Goal: Task Accomplishment & Management: Manage account settings

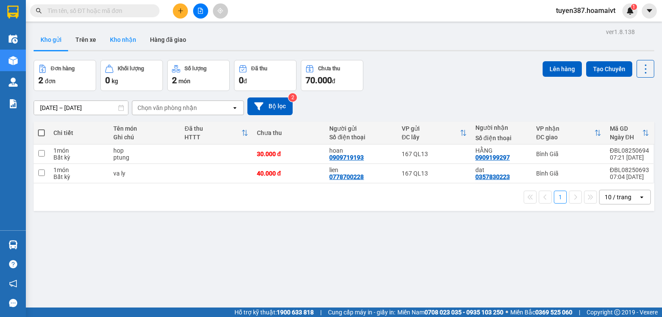
click at [132, 40] on button "Kho nhận" at bounding box center [123, 39] width 40 height 21
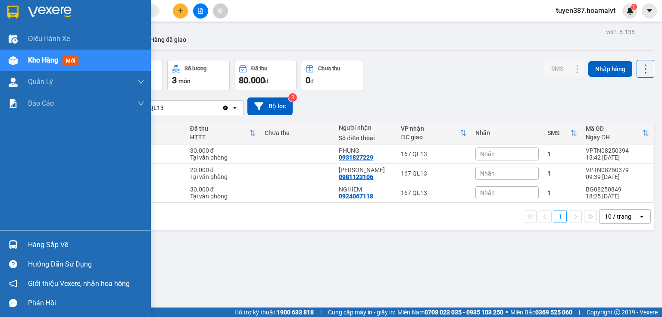
click at [50, 243] on div "Hàng sắp về" at bounding box center [86, 245] width 116 height 13
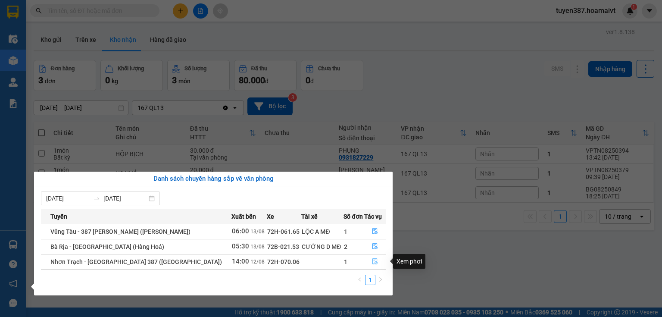
click at [373, 260] on icon "file-done" at bounding box center [375, 261] width 6 height 6
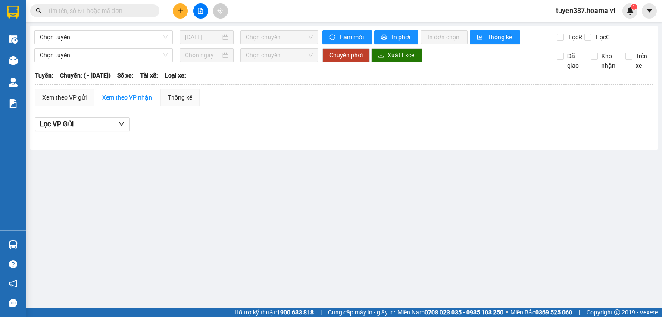
type input "[DATE]"
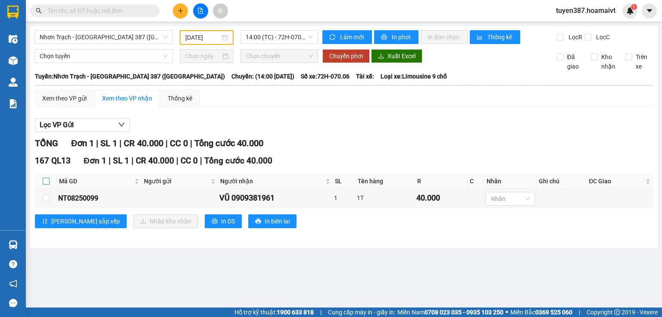
click at [45, 182] on input "checkbox" at bounding box center [46, 181] width 7 height 7
checkbox input "true"
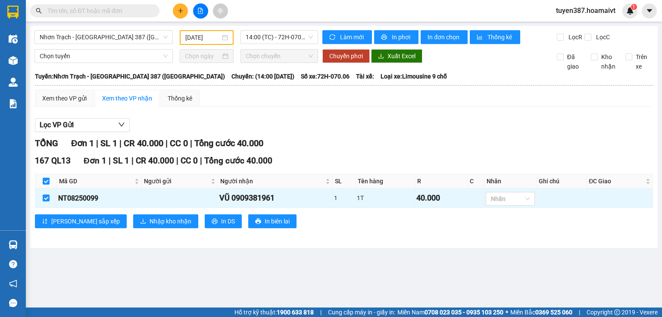
click at [426, 119] on div "Lọc VP Gửi" at bounding box center [344, 125] width 618 height 14
click at [43, 181] on input "checkbox" at bounding box center [46, 181] width 7 height 7
checkbox input "false"
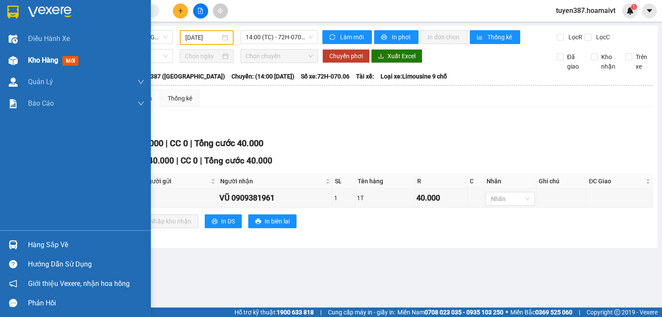
click at [67, 61] on span "mới" at bounding box center [71, 60] width 16 height 9
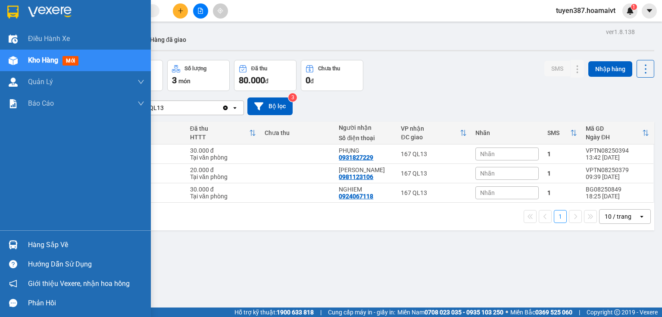
click at [64, 245] on div "Hàng sắp về" at bounding box center [86, 245] width 116 height 13
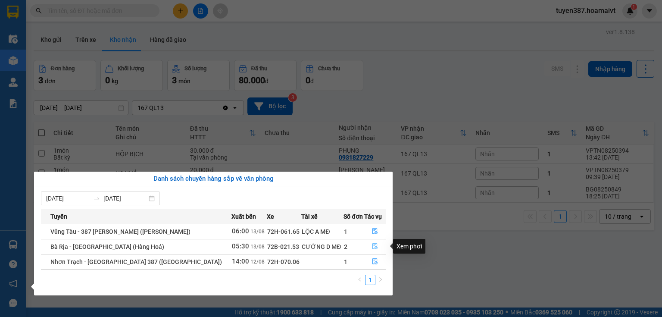
click at [374, 246] on icon "file-done" at bounding box center [375, 247] width 5 height 6
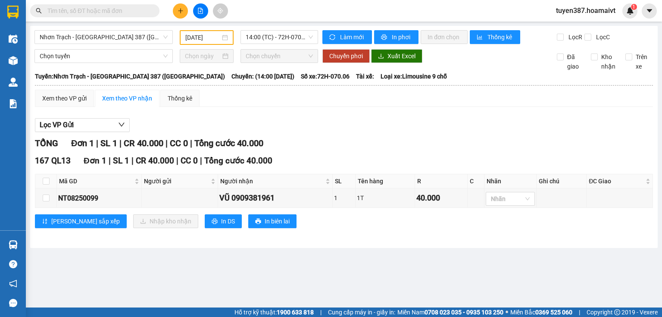
type input "[DATE]"
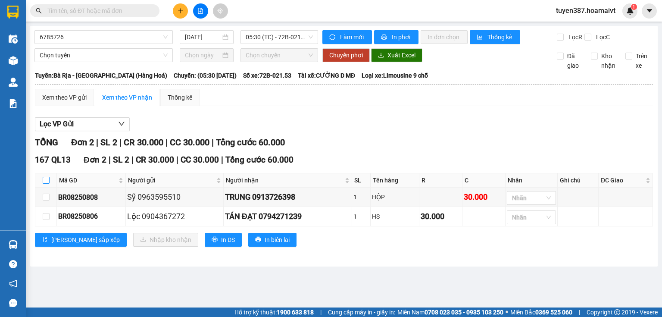
click at [45, 181] on input "checkbox" at bounding box center [46, 180] width 7 height 7
checkbox input "true"
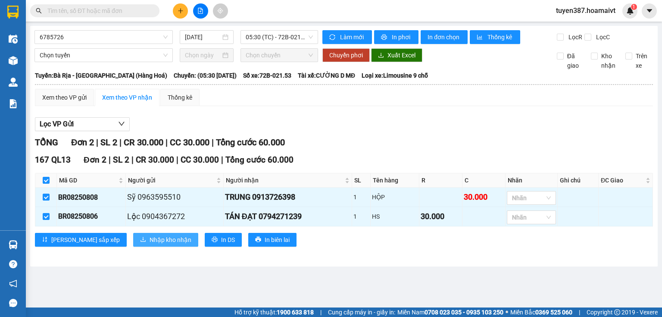
click at [150, 237] on span "Nhập kho nhận" at bounding box center [171, 239] width 42 height 9
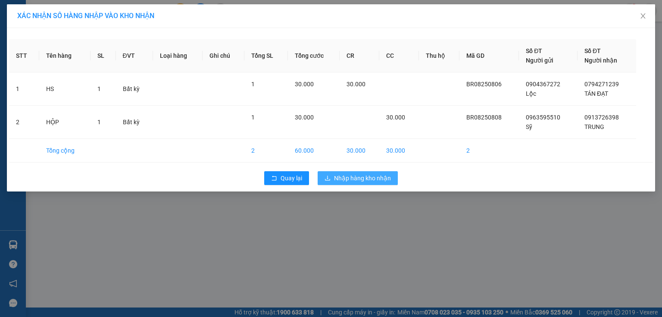
click at [363, 175] on span "Nhập hàng kho nhận" at bounding box center [362, 177] width 57 height 9
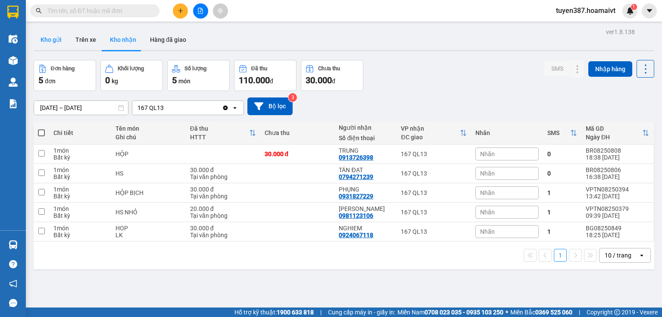
click at [57, 33] on button "Kho gửi" at bounding box center [51, 39] width 35 height 21
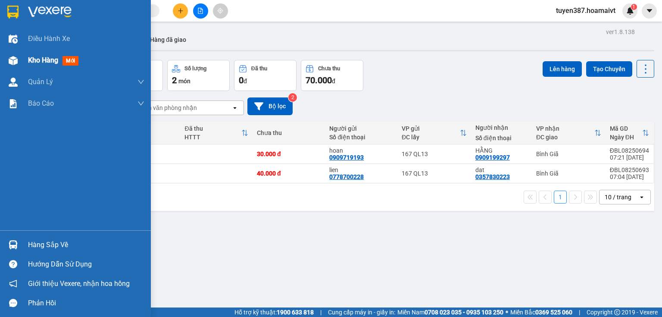
click at [73, 60] on span "mới" at bounding box center [71, 60] width 16 height 9
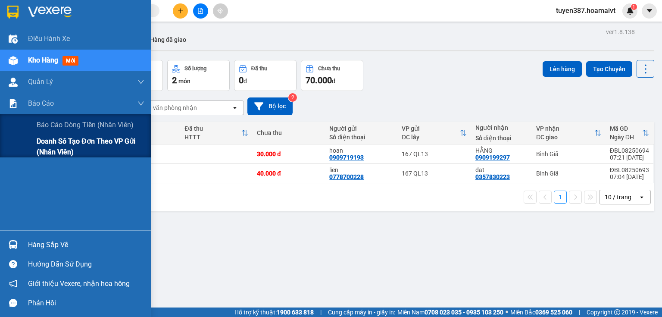
click at [38, 140] on span "Doanh số tạo đơn theo VP gửi (nhân viên)" at bounding box center [91, 147] width 108 height 22
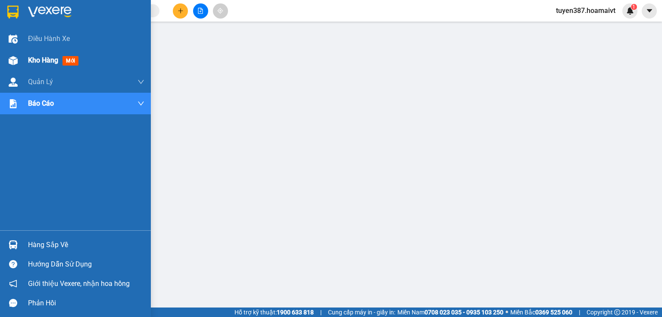
click at [73, 59] on span "mới" at bounding box center [71, 60] width 16 height 9
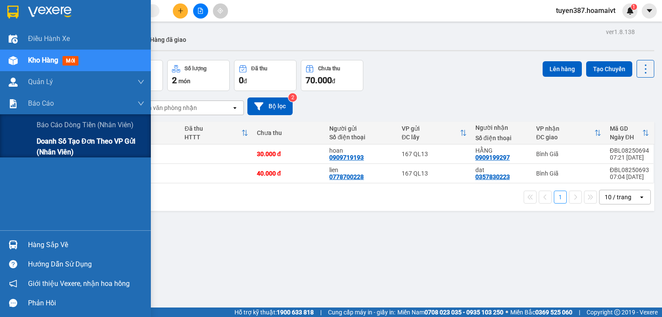
click at [38, 146] on span "Doanh số tạo đơn theo VP gửi (nhân viên)" at bounding box center [91, 147] width 108 height 22
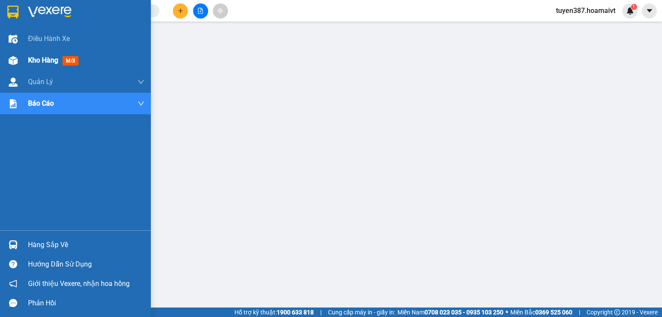
click at [72, 61] on span "mới" at bounding box center [71, 60] width 16 height 9
